Goal: Task Accomplishment & Management: Complete application form

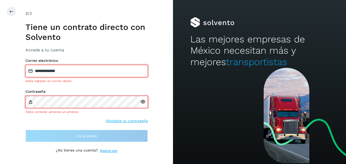
drag, startPoint x: 94, startPoint y: 83, endPoint x: 64, endPoint y: 76, distance: 30.7
click at [64, 76] on div "**********" at bounding box center [86, 99] width 122 height 83
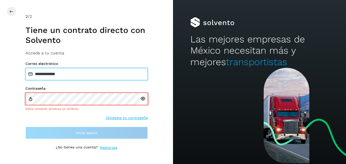
drag, startPoint x: 72, startPoint y: 73, endPoint x: 33, endPoint y: 71, distance: 38.3
click at [33, 71] on input "**********" at bounding box center [86, 74] width 122 height 12
type input "**********"
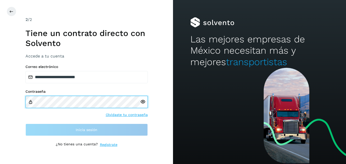
click at [7, 99] on div "**********" at bounding box center [86, 82] width 173 height 164
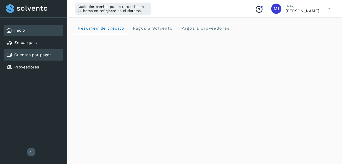
click at [31, 54] on link "Cuentas por pagar" at bounding box center [32, 54] width 37 height 5
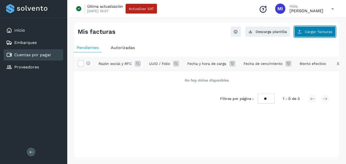
click at [308, 33] on span "Cargar facturas" at bounding box center [319, 32] width 28 height 4
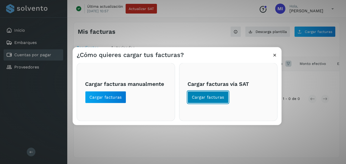
click at [208, 94] on button "Cargar facturas" at bounding box center [208, 97] width 41 height 12
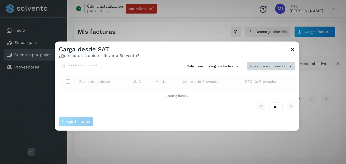
click at [274, 64] on button "Selecciona un proveedor" at bounding box center [271, 66] width 49 height 8
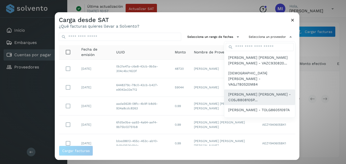
click at [249, 92] on span "JUAN LUIS CORDOVA SANCHEZ - COSJ880810SP..." at bounding box center [259, 96] width 63 height 11
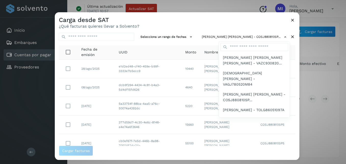
click at [168, 72] on div at bounding box center [228, 94] width 346 height 164
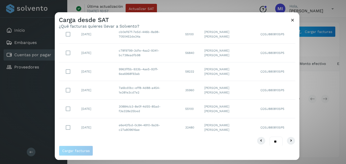
scroll to position [114, 0]
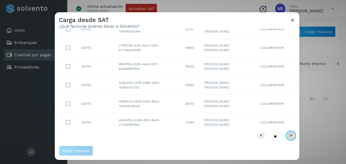
click at [288, 136] on icon at bounding box center [291, 135] width 6 height 6
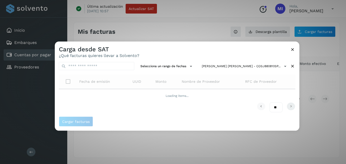
scroll to position [0, 0]
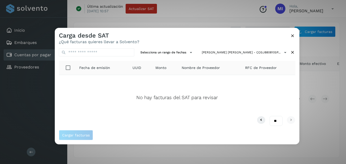
click at [294, 36] on icon at bounding box center [292, 35] width 5 height 5
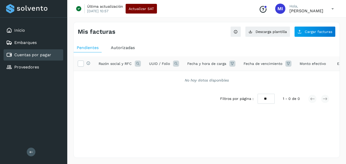
click at [138, 12] on button "Actualizar SAT" at bounding box center [141, 9] width 31 height 10
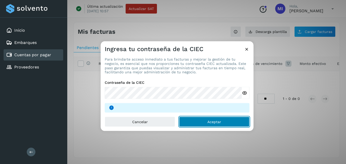
click at [229, 122] on button "Aceptar" at bounding box center [214, 121] width 70 height 10
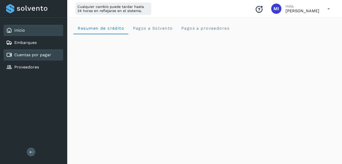
click at [29, 55] on link "Cuentas por pagar" at bounding box center [32, 54] width 37 height 5
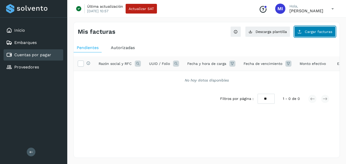
click at [313, 35] on button "Cargar facturas" at bounding box center [314, 31] width 41 height 11
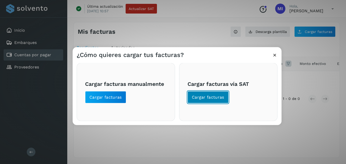
click at [199, 97] on span "Cargar facturas" at bounding box center [208, 97] width 32 height 6
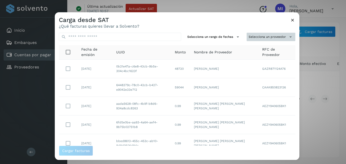
click at [288, 38] on icon at bounding box center [290, 36] width 5 height 5
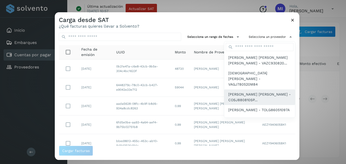
click at [242, 91] on span "JUAN LUIS CORDOVA SANCHEZ - COSJ880810SP..." at bounding box center [259, 96] width 63 height 11
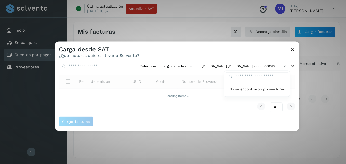
click at [200, 74] on div at bounding box center [228, 124] width 346 height 164
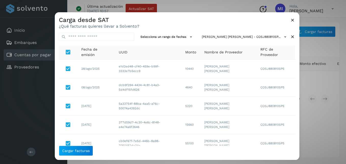
click at [80, 51] on th "Fecha de emisión" at bounding box center [95, 52] width 37 height 14
click at [293, 20] on icon at bounding box center [292, 19] width 5 height 5
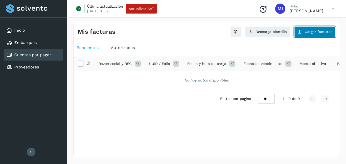
click at [309, 31] on span "Cargar facturas" at bounding box center [319, 32] width 28 height 4
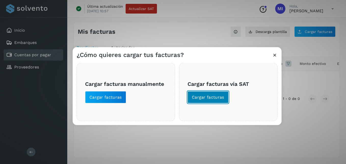
click at [208, 100] on button "Cargar facturas" at bounding box center [208, 97] width 41 height 12
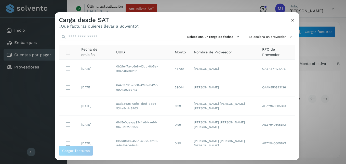
click at [294, 20] on icon at bounding box center [292, 19] width 5 height 5
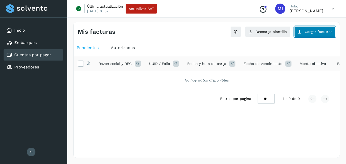
click at [318, 30] on span "Cargar facturas" at bounding box center [319, 32] width 28 height 4
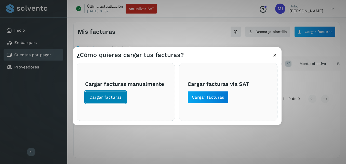
click at [103, 96] on span "Cargar facturas" at bounding box center [105, 97] width 32 height 6
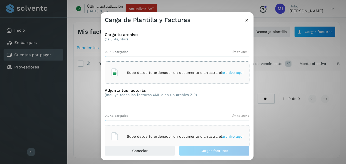
click at [142, 86] on div "Carga tu archivo (csv, xls, xlsx) 0.0KB cargados límite 30MB Sube desde tu orde…" at bounding box center [177, 84] width 153 height 121
click at [150, 82] on div "Sube desde tu ordenador un documento o arrastra el archivo aquí" at bounding box center [177, 72] width 145 height 22
click at [154, 133] on div "Sube desde tu ordenador un documento o arrastra el archivo aquí" at bounding box center [177, 136] width 133 height 14
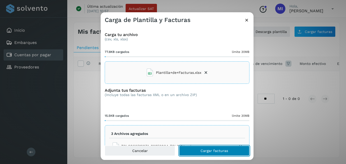
click at [208, 150] on span "Cargar facturas" at bounding box center [215, 151] width 28 height 4
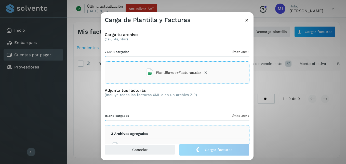
scroll to position [50, 0]
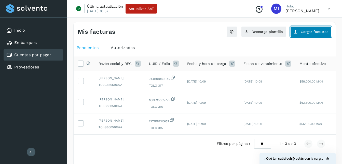
click at [312, 34] on button "Cargar facturas" at bounding box center [311, 31] width 41 height 11
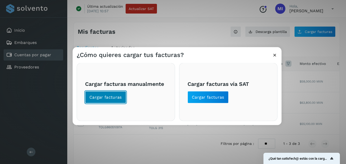
click at [102, 93] on button "Cargar facturas" at bounding box center [105, 97] width 41 height 12
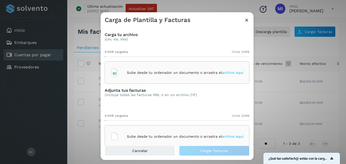
click at [175, 72] on p "Sube desde tu ordenador un documento o arrastra el archivo aquí" at bounding box center [185, 72] width 117 height 4
click at [161, 135] on p "Sube desde tu ordenador un documento o arrastra el archivo aquí" at bounding box center [185, 136] width 117 height 4
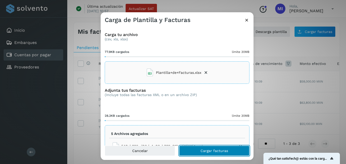
click at [213, 152] on span "Cargar facturas" at bounding box center [215, 151] width 28 height 4
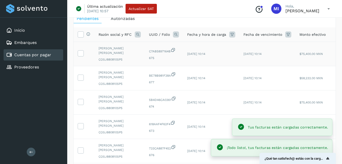
scroll to position [51, 0]
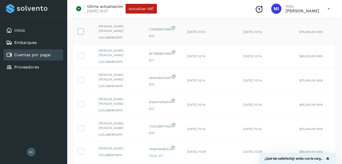
click at [82, 33] on icon at bounding box center [80, 30] width 5 height 5
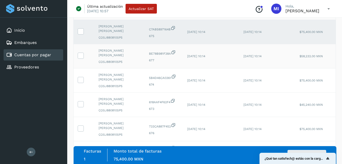
click at [80, 60] on td at bounding box center [84, 56] width 21 height 24
click at [80, 56] on icon at bounding box center [80, 54] width 5 height 5
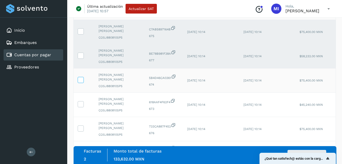
click at [82, 78] on icon at bounding box center [80, 79] width 5 height 5
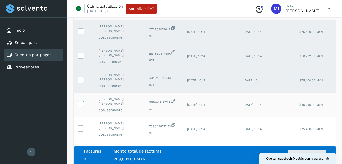
click at [83, 105] on icon at bounding box center [80, 103] width 5 height 5
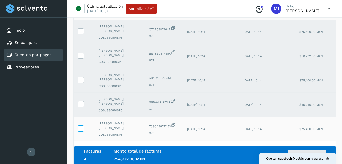
click at [83, 126] on icon at bounding box center [80, 127] width 5 height 5
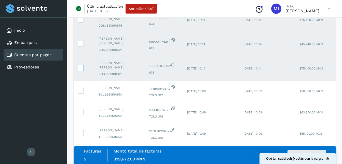
scroll to position [148, 0]
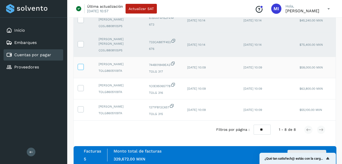
click at [83, 64] on icon at bounding box center [80, 66] width 5 height 5
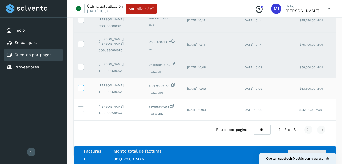
click at [82, 85] on icon at bounding box center [80, 87] width 5 height 5
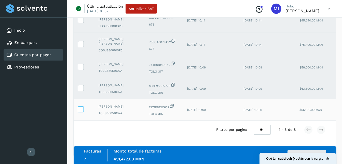
click at [81, 106] on icon at bounding box center [80, 108] width 5 height 5
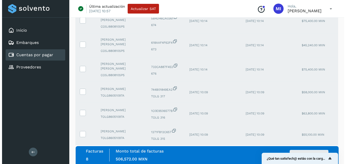
scroll to position [125, 0]
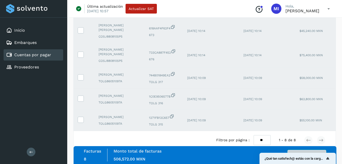
click at [322, 150] on button "Autorizar facturas" at bounding box center [307, 155] width 39 height 10
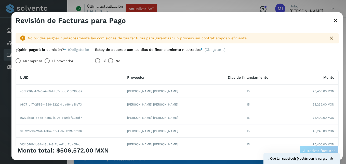
click at [29, 60] on label "Mi empresa" at bounding box center [32, 61] width 19 height 10
click at [167, 65] on div "Sí No" at bounding box center [159, 61] width 137 height 10
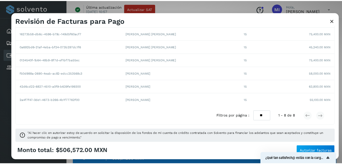
scroll to position [85, 0]
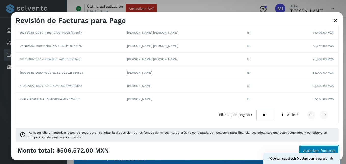
click at [326, 149] on span "Autorizar facturas" at bounding box center [319, 151] width 32 height 4
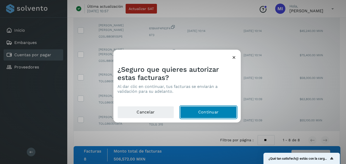
click at [210, 113] on button "Continuar" at bounding box center [208, 112] width 57 height 12
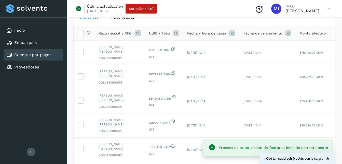
scroll to position [31, 0]
click at [123, 36] on div "Razón social y RFC" at bounding box center [120, 33] width 42 height 6
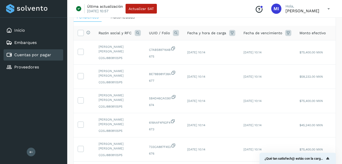
click at [124, 18] on span "Autorizadas" at bounding box center [123, 17] width 24 height 5
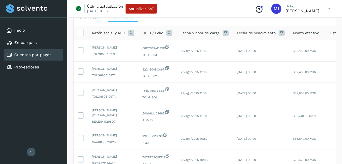
click at [92, 19] on span "Pendientes" at bounding box center [88, 17] width 22 height 5
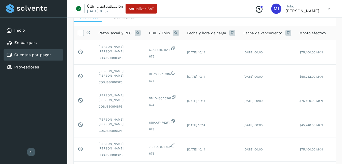
click at [115, 20] on div "Autorizadas" at bounding box center [123, 16] width 30 height 9
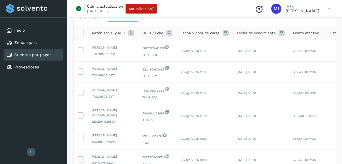
click at [204, 57] on td "29/ago/2025 11:16" at bounding box center [205, 50] width 56 height 21
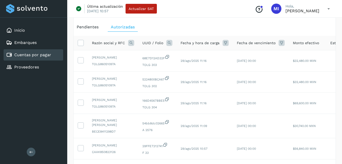
scroll to position [20, 0]
click at [96, 30] on div "Pendientes" at bounding box center [88, 27] width 28 height 9
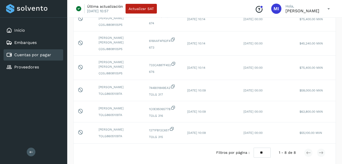
scroll to position [122, 0]
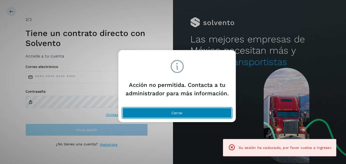
click at [194, 115] on button "Cerrar" at bounding box center [177, 113] width 109 height 10
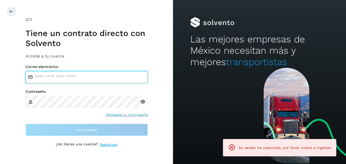
type input "**********"
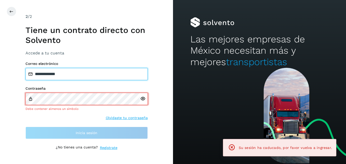
drag, startPoint x: 98, startPoint y: 69, endPoint x: 0, endPoint y: 60, distance: 98.5
click at [0, 60] on html "**********" at bounding box center [173, 82] width 346 height 164
type input "**********"
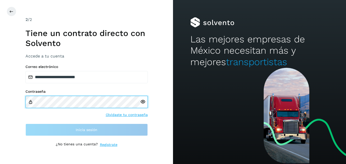
click at [13, 98] on div "**********" at bounding box center [86, 82] width 173 height 164
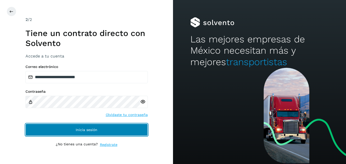
click at [141, 132] on button "Inicia sesión" at bounding box center [86, 129] width 122 height 12
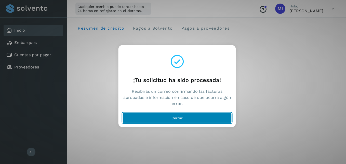
click at [158, 116] on button "Cerrar" at bounding box center [177, 118] width 109 height 10
